Goal: Navigation & Orientation: Find specific page/section

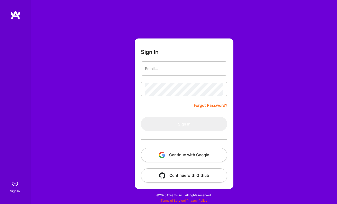
click at [188, 160] on button "Continue with Google" at bounding box center [184, 155] width 86 height 14
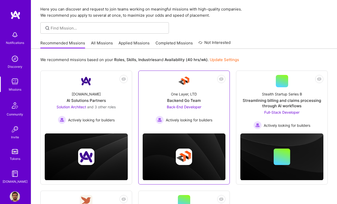
scroll to position [15, 0]
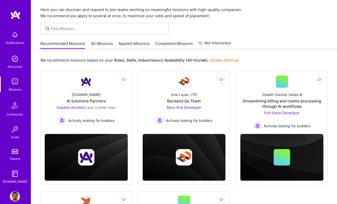
click at [10, 17] on link at bounding box center [15, 14] width 31 height 9
